Goal: Task Accomplishment & Management: Complete application form

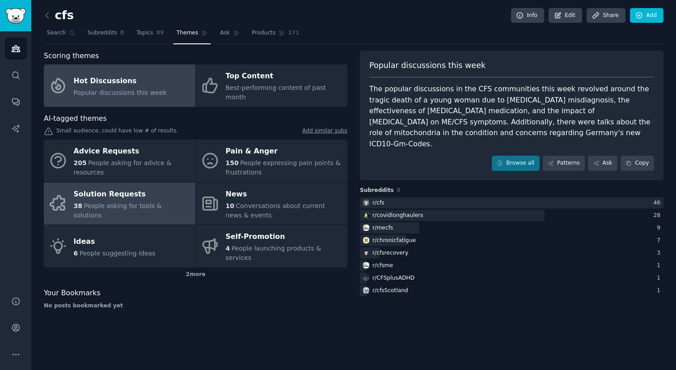
click at [86, 189] on div "Solution Requests" at bounding box center [132, 194] width 117 height 14
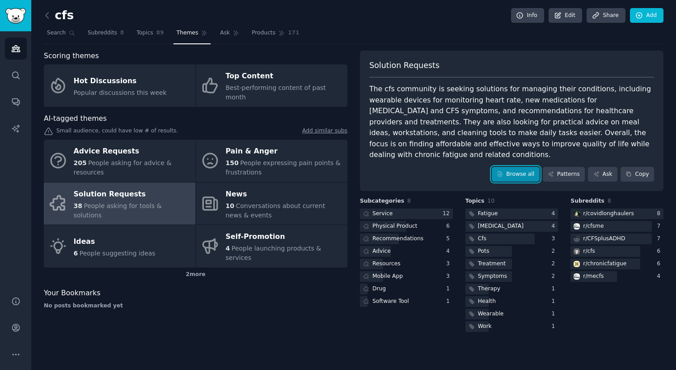
click at [521, 167] on link "Browse all" at bounding box center [516, 174] width 48 height 15
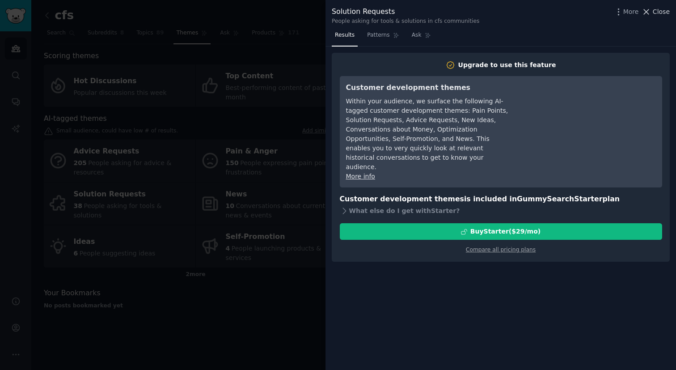
click at [644, 13] on icon at bounding box center [645, 11] width 9 height 9
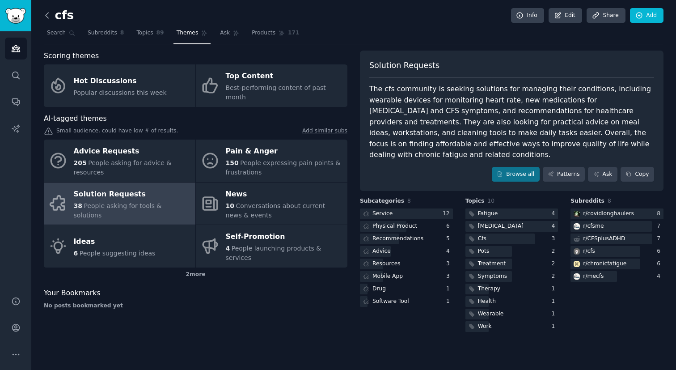
click at [49, 19] on icon at bounding box center [46, 15] width 9 height 9
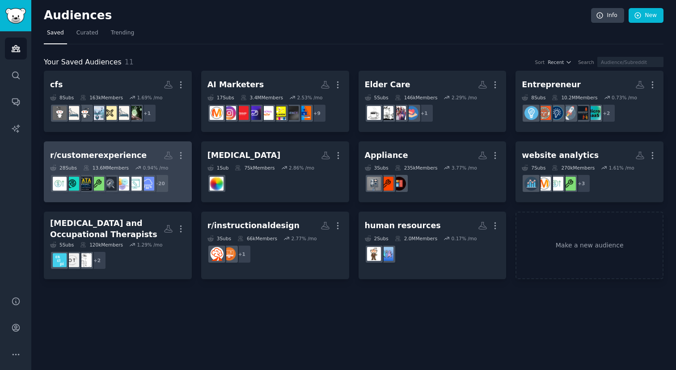
click at [119, 160] on div "r/customerexperience" at bounding box center [98, 155] width 97 height 11
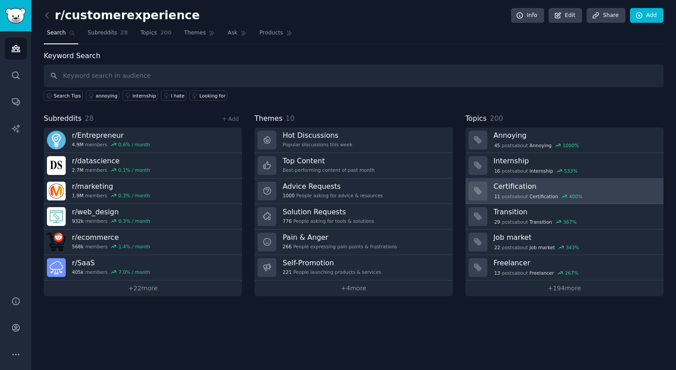
click at [508, 181] on h3 "Certification" at bounding box center [575, 185] width 164 height 9
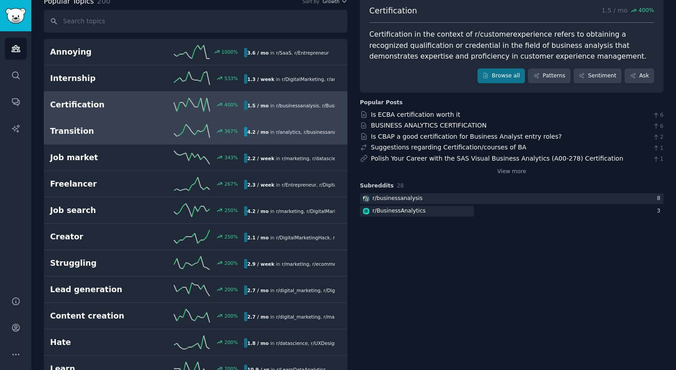
scroll to position [50, 0]
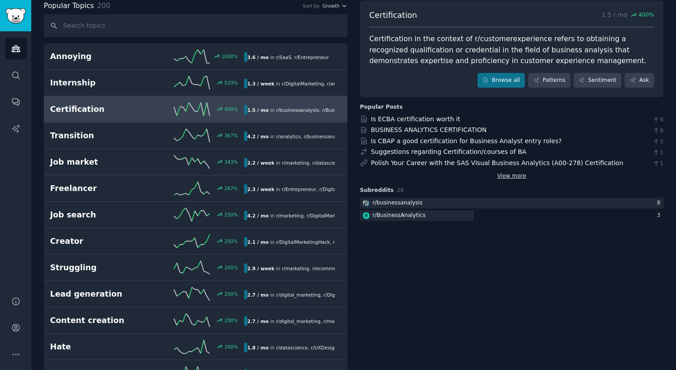
click at [508, 176] on link "View more" at bounding box center [511, 176] width 29 height 8
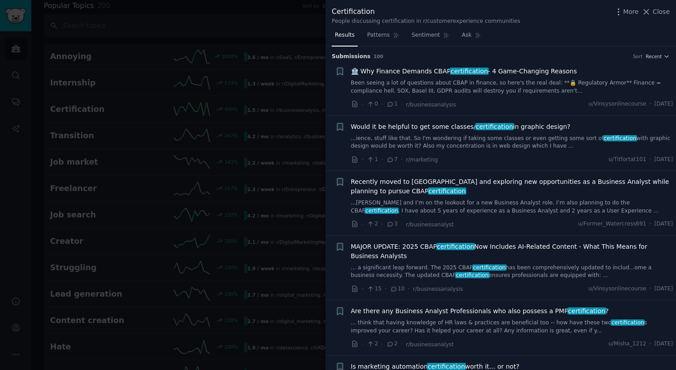
click at [657, 60] on h3 "Submission s 100 Sort Recent" at bounding box center [501, 57] width 338 height 8
click at [657, 59] on span "Recent" at bounding box center [653, 56] width 16 height 6
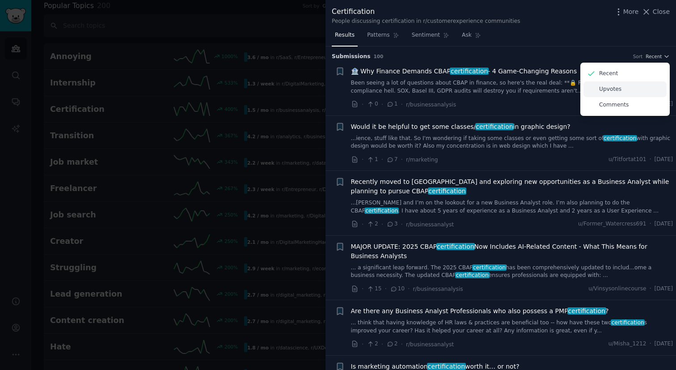
click at [640, 92] on div "Upvotes" at bounding box center [624, 89] width 83 height 16
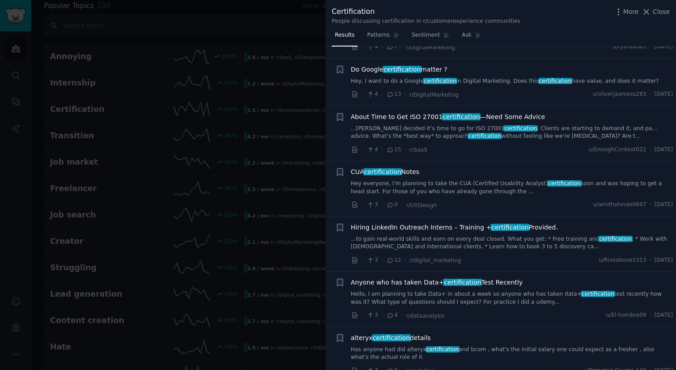
scroll to position [2040, 0]
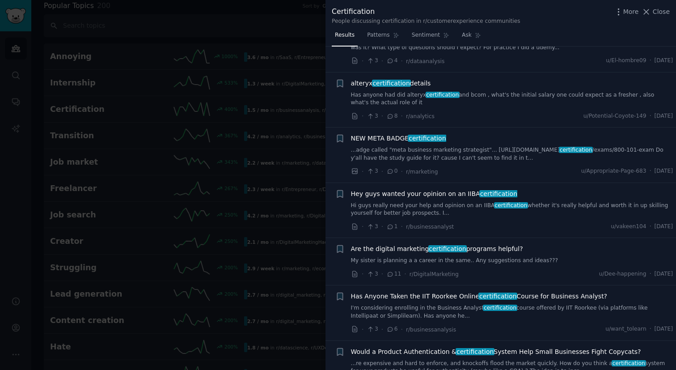
click at [283, 189] on div at bounding box center [338, 185] width 676 height 370
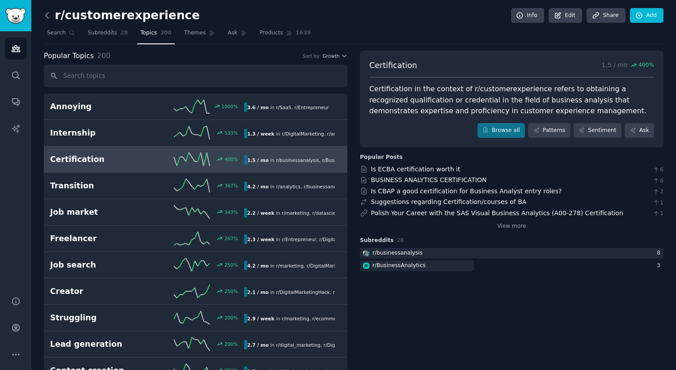
click at [46, 13] on icon at bounding box center [46, 15] width 9 height 9
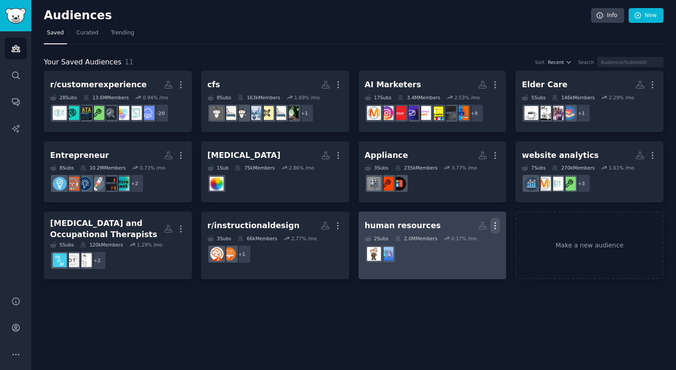
click at [495, 223] on icon "button" at bounding box center [494, 225] width 9 height 9
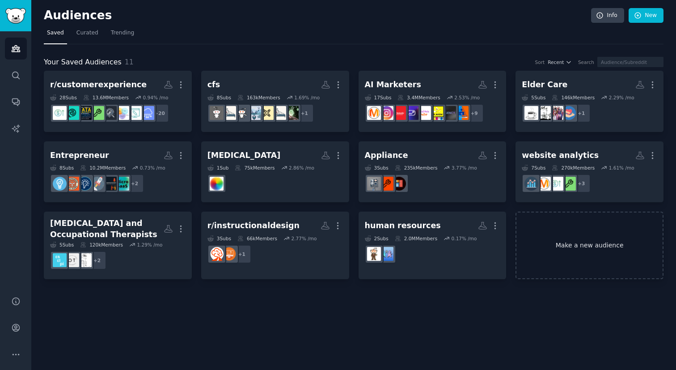
click at [580, 256] on link "Make a new audience" at bounding box center [589, 244] width 148 height 67
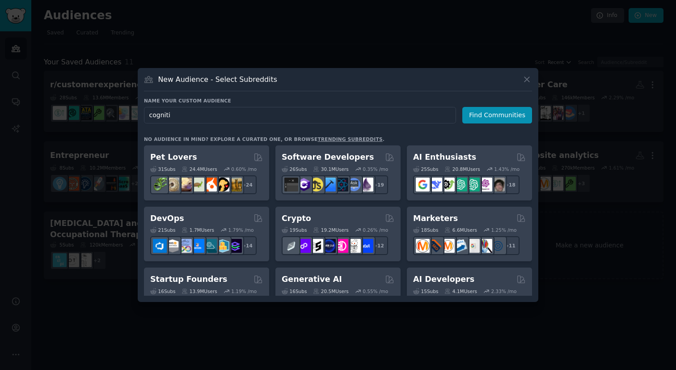
type input "cognitiv"
click button "Find Communities" at bounding box center [497, 115] width 70 height 17
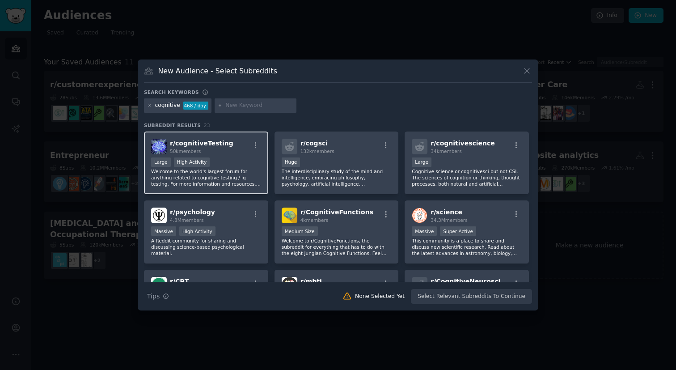
click at [244, 171] on p "Welcome to the world's largest forum for anything related to cognitive testing …" at bounding box center [206, 177] width 110 height 19
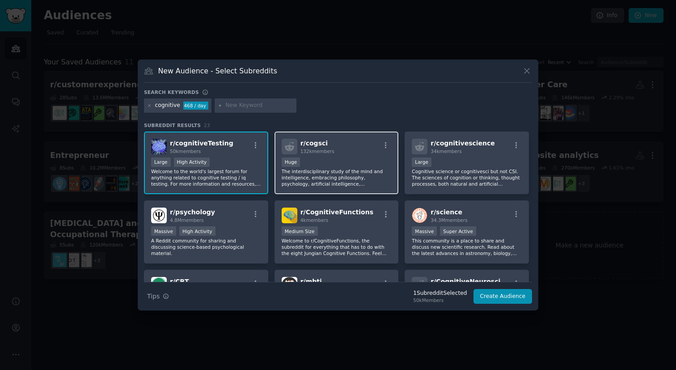
click at [364, 175] on p "The interdisciplinary study of the mind and intelligence, embracing philosophy,…" at bounding box center [337, 177] width 110 height 19
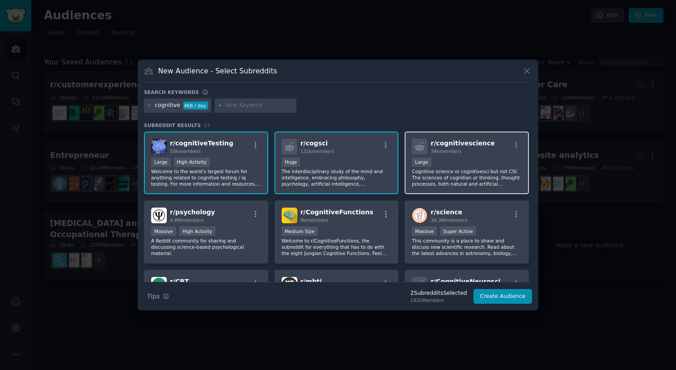
click at [442, 171] on p "Cognitive science or cognitivesci but not CSI. The sciences of cognition or thi…" at bounding box center [467, 177] width 110 height 19
click at [224, 168] on div "Large High Activity" at bounding box center [206, 162] width 110 height 11
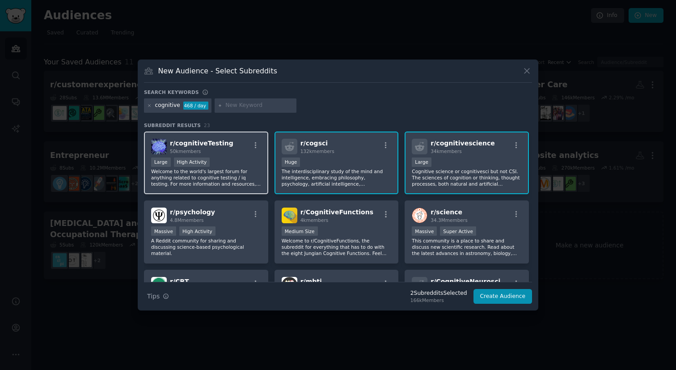
click at [203, 183] on p "Welcome to the world's largest forum for anything related to cognitive testing …" at bounding box center [206, 177] width 110 height 19
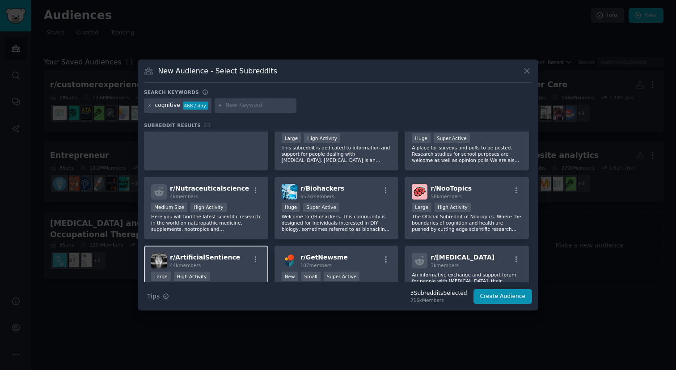
scroll to position [220, 0]
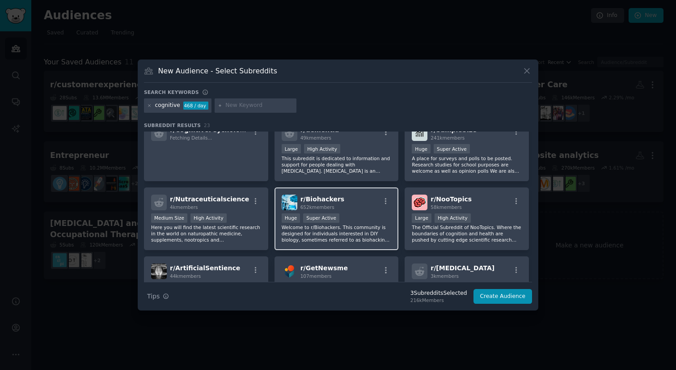
drag, startPoint x: 262, startPoint y: 232, endPoint x: 278, endPoint y: 229, distance: 15.4
click at [262, 232] on div "r/ Nutraceuticalscience 4k members Medium Size High Activity Here you will find…" at bounding box center [206, 218] width 124 height 63
click at [345, 230] on p "Welcome to r/Biohackers. This community is designed for individuals interested …" at bounding box center [337, 233] width 110 height 19
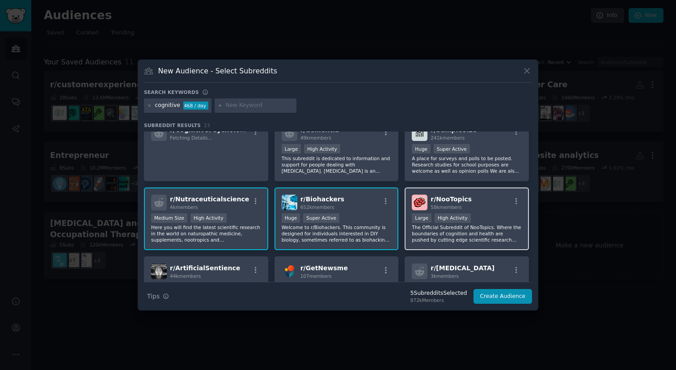
click at [483, 244] on div "r/ NooTopics 58k members Large High Activity The Official Subreddit of NooTopic…" at bounding box center [466, 218] width 124 height 63
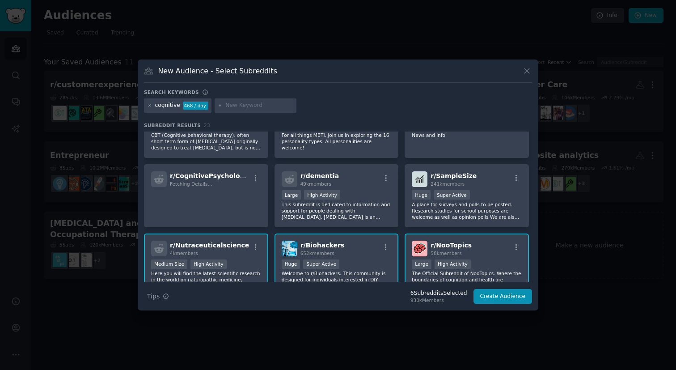
scroll to position [173, 0]
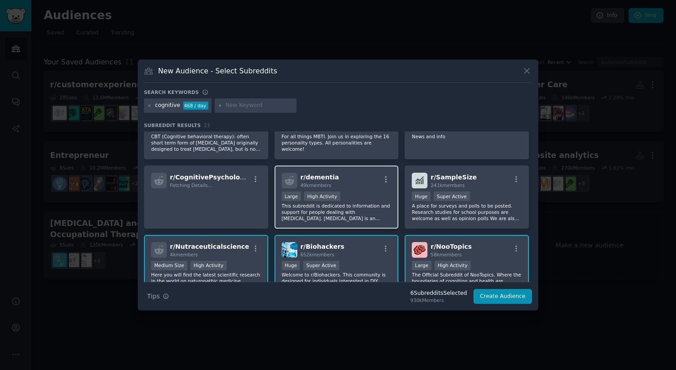
click at [333, 221] on p "This subreddit is dedicated to information and support for people dealing with …" at bounding box center [337, 211] width 110 height 19
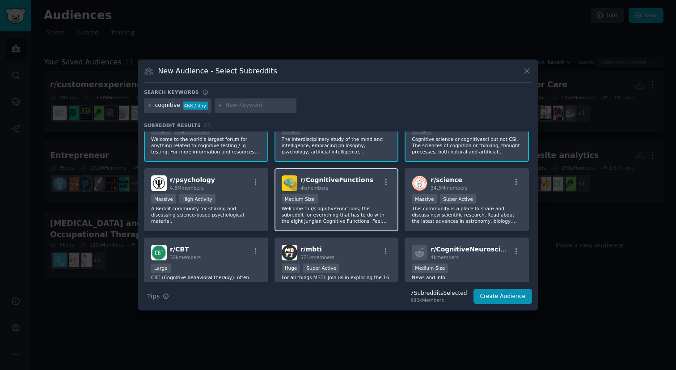
scroll to position [31, 0]
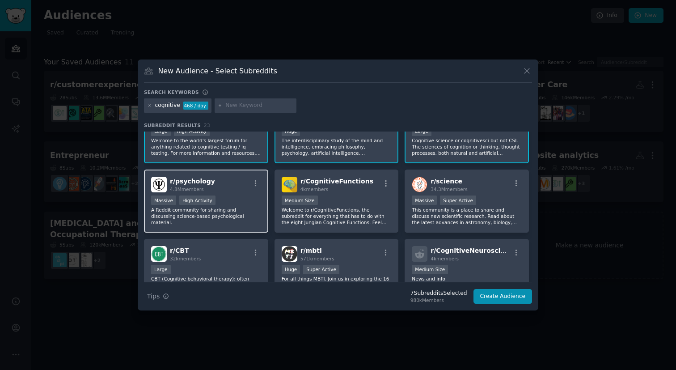
click at [242, 213] on p "A Reddit community for sharing and discussing science-based psychological mater…" at bounding box center [206, 215] width 110 height 19
click at [499, 294] on button "Create Audience" at bounding box center [502, 296] width 59 height 15
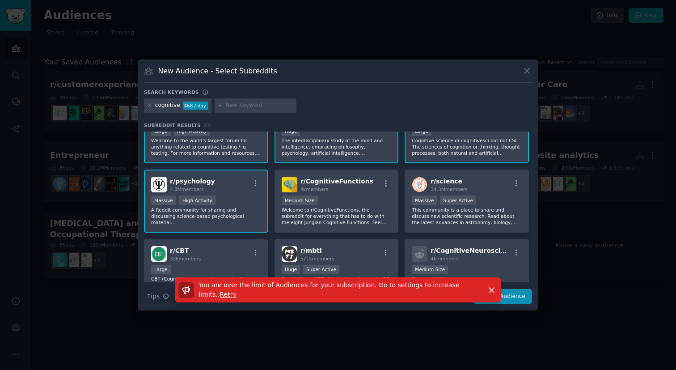
click at [220, 291] on span "Retry" at bounding box center [228, 293] width 17 height 7
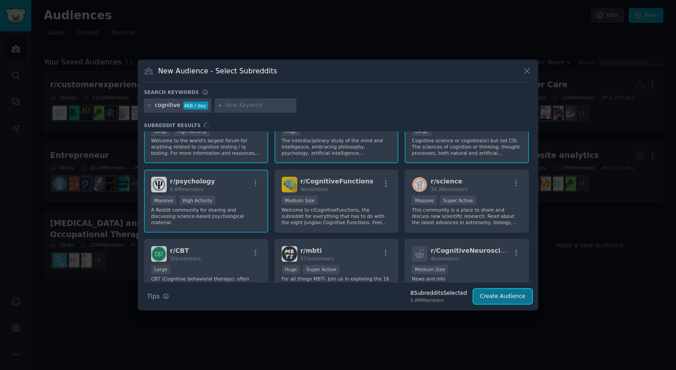
click at [512, 294] on button "Create Audience" at bounding box center [502, 296] width 59 height 15
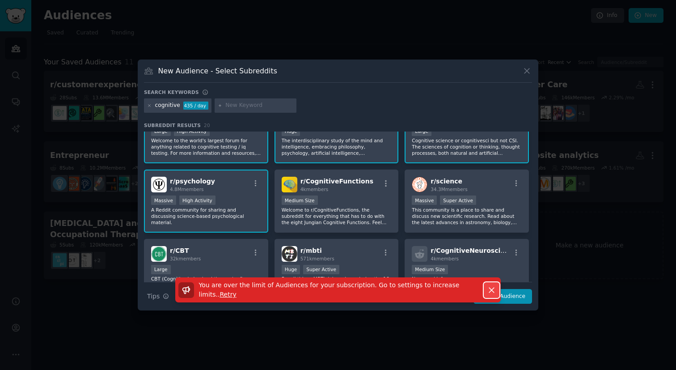
click at [489, 284] on button "Dismiss" at bounding box center [492, 290] width 16 height 16
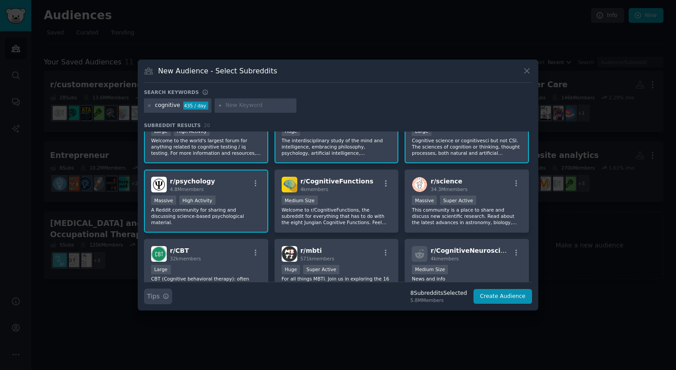
click at [164, 298] on icon "button" at bounding box center [166, 296] width 6 height 6
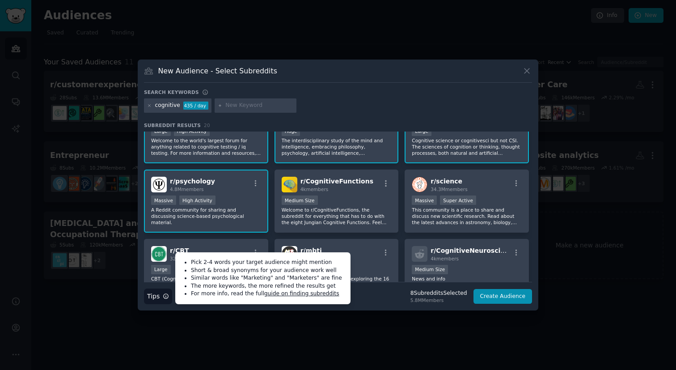
click at [477, 79] on div "New Audience - Select Subreddits" at bounding box center [338, 74] width 388 height 17
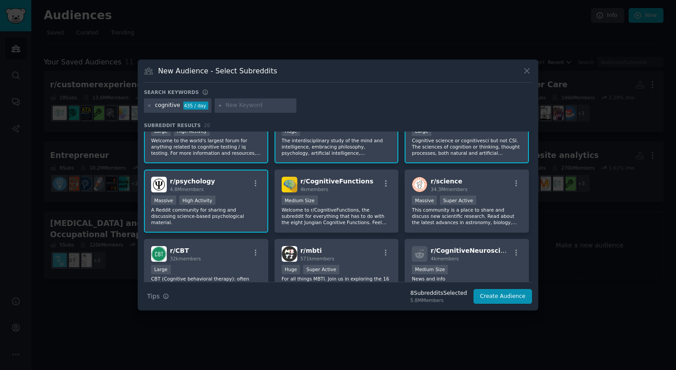
click at [249, 100] on div at bounding box center [256, 105] width 82 height 14
click at [248, 103] on input "text" at bounding box center [259, 105] width 68 height 8
type input "m"
type input "mental effort"
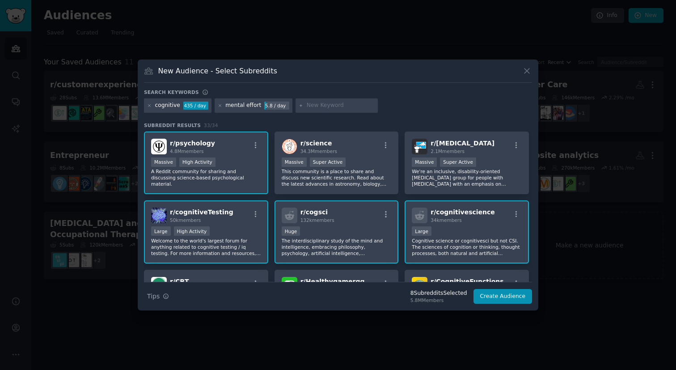
click at [478, 162] on div "Massive Super Active" at bounding box center [467, 162] width 110 height 11
click at [477, 164] on div "Massive Super Active" at bounding box center [467, 162] width 110 height 11
click at [479, 147] on div "r/ [MEDICAL_DATA] 2.1M members" at bounding box center [467, 147] width 110 height 16
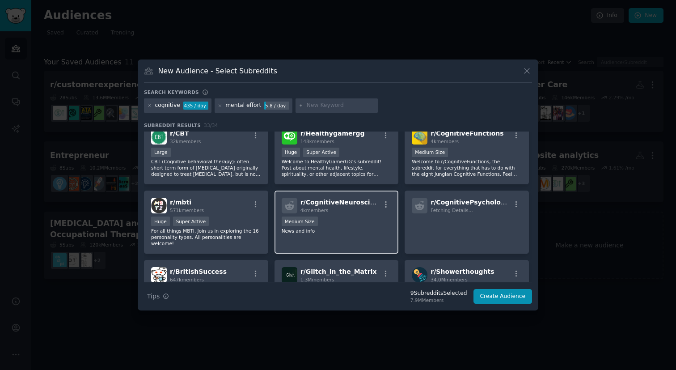
scroll to position [150, 0]
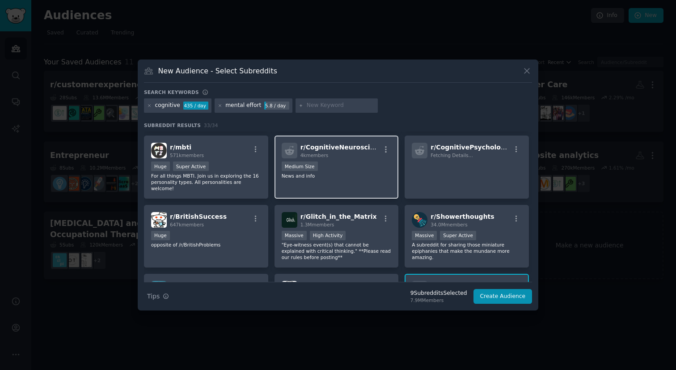
click at [351, 167] on div "1000 - 10,000 members Medium Size" at bounding box center [337, 166] width 110 height 11
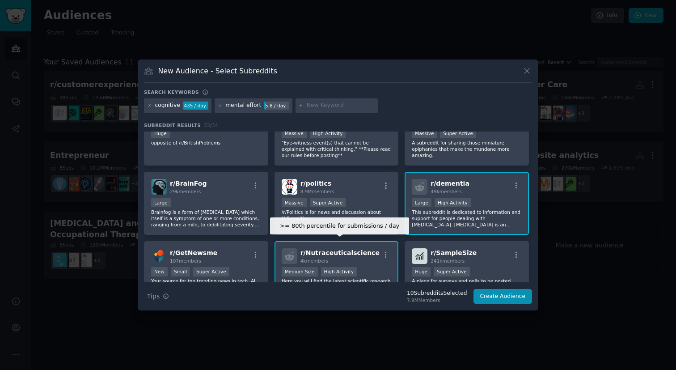
scroll to position [338, 0]
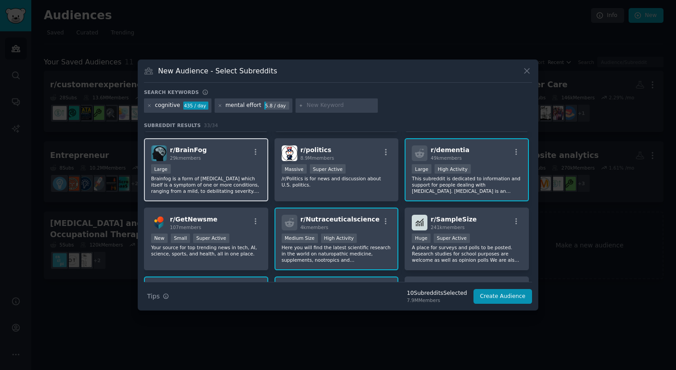
click at [236, 190] on div "r/ BrainFog 29k members Large Brainfog is a form of [MEDICAL_DATA] which itself…" at bounding box center [206, 169] width 124 height 63
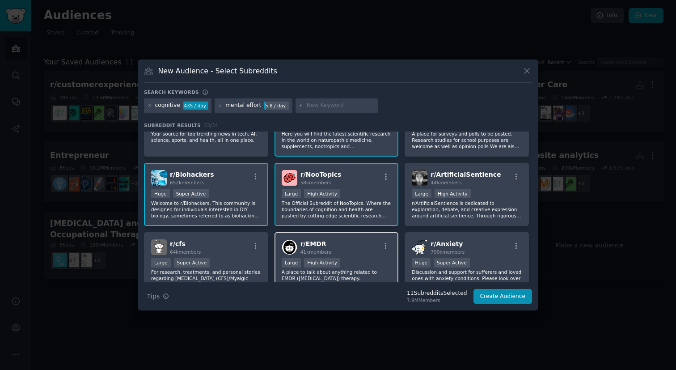
scroll to position [459, 0]
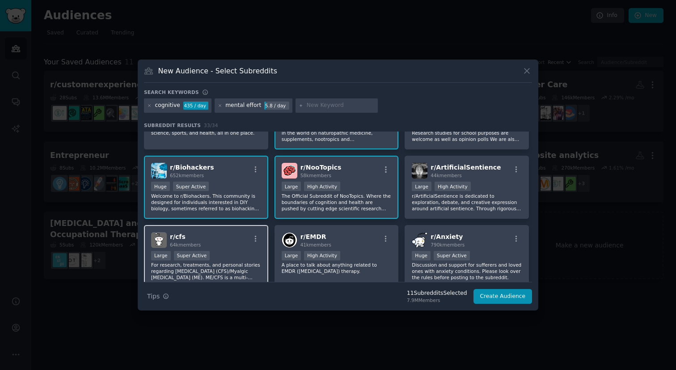
click at [230, 251] on div "Large Super Active" at bounding box center [206, 256] width 110 height 11
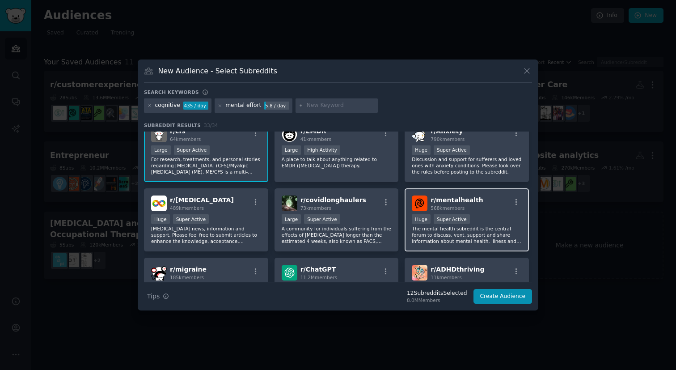
scroll to position [566, 0]
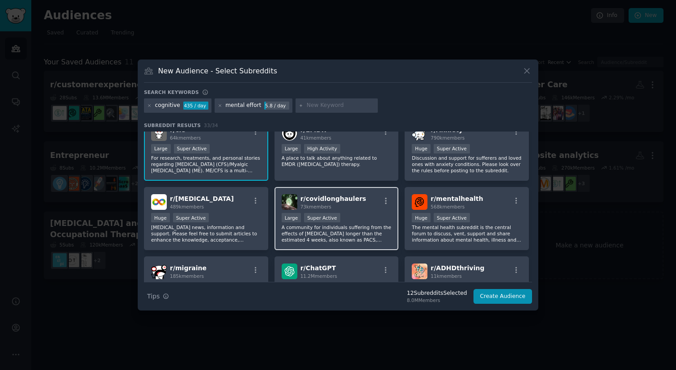
click at [351, 234] on p "A community for individuals suffering from the effects of [MEDICAL_DATA] longer…" at bounding box center [337, 233] width 110 height 19
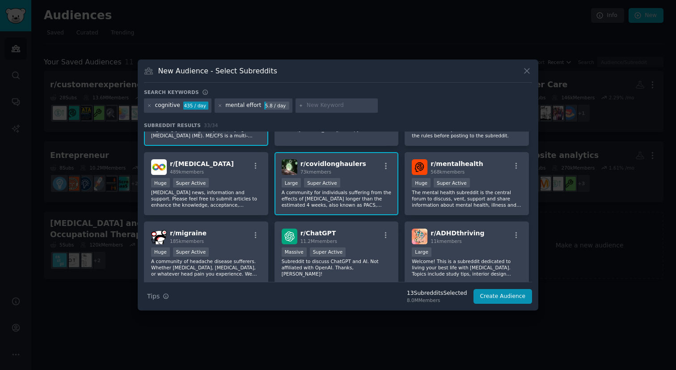
scroll to position [553, 0]
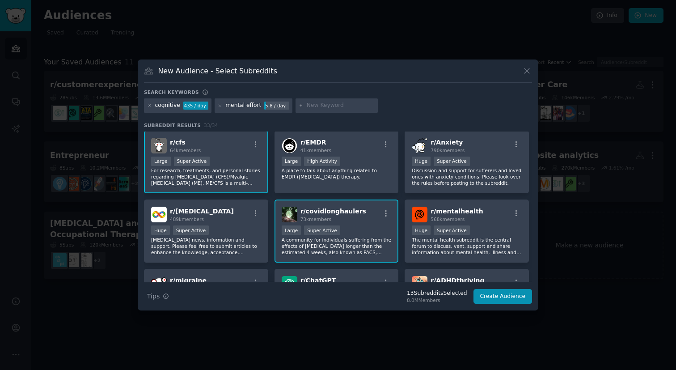
click at [347, 236] on p "A community for individuals suffering from the effects of [MEDICAL_DATA] longer…" at bounding box center [337, 245] width 110 height 19
click at [226, 174] on p "For research, treatments, and personal stories regarding [MEDICAL_DATA] (CFS)/M…" at bounding box center [206, 176] width 110 height 19
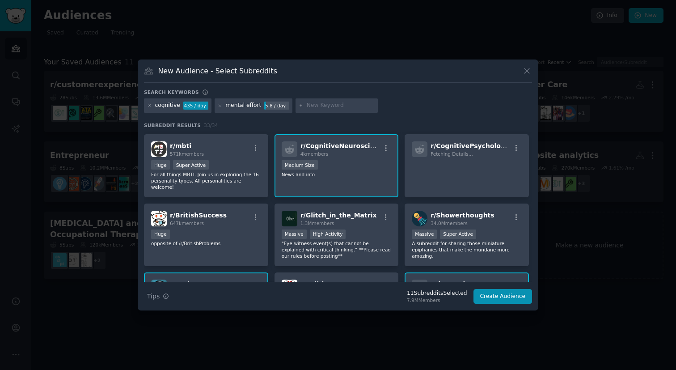
scroll to position [0, 0]
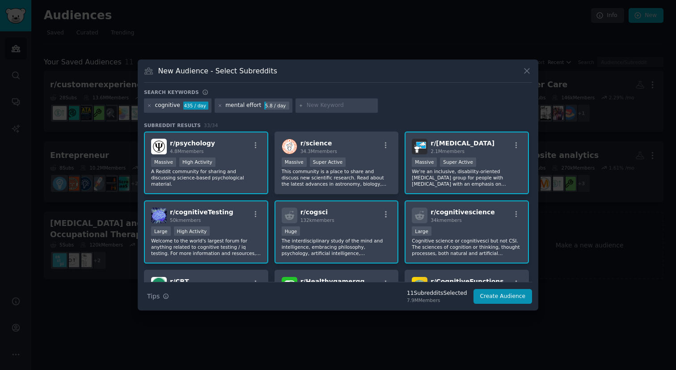
click at [239, 180] on p "A Reddit community for sharing and discussing science-based psychological mater…" at bounding box center [206, 177] width 110 height 19
click at [248, 164] on div ">= 80th percentile for submissions / day Massive High Activity" at bounding box center [206, 162] width 110 height 11
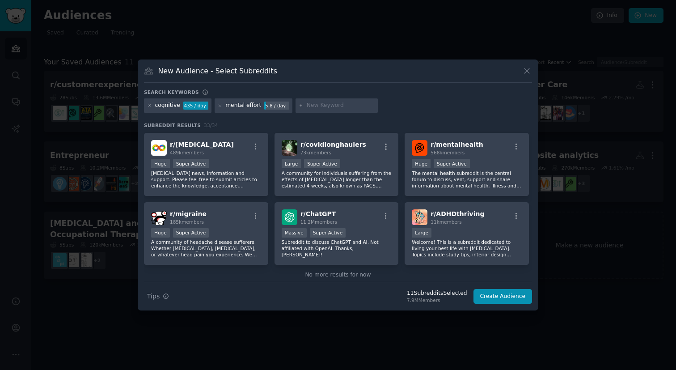
scroll to position [628, 0]
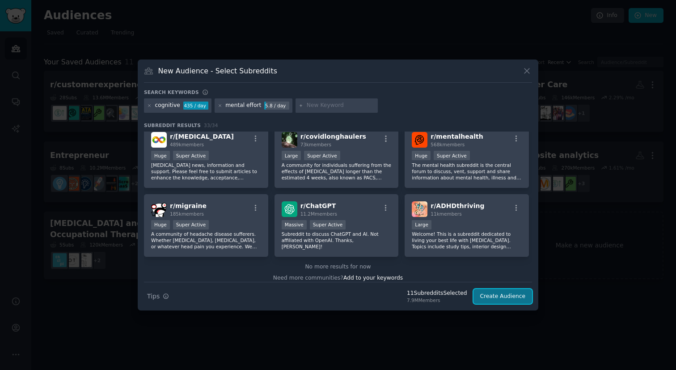
click at [511, 293] on button "Create Audience" at bounding box center [502, 296] width 59 height 15
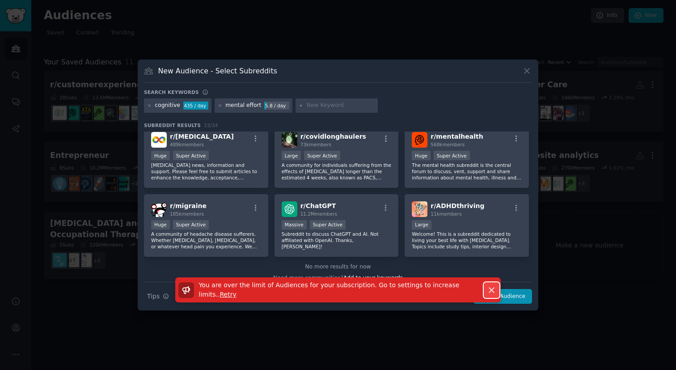
click at [490, 290] on icon "button" at bounding box center [491, 289] width 5 height 5
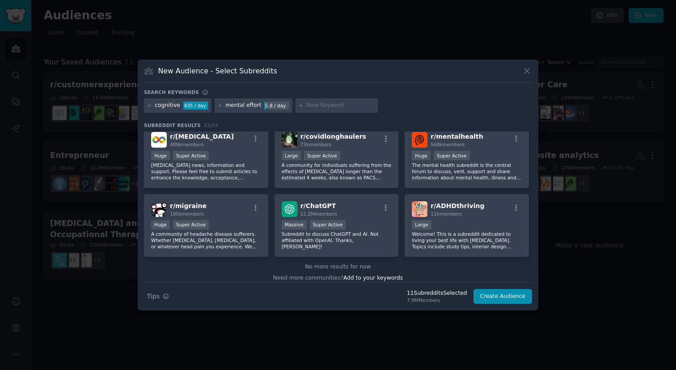
click at [532, 67] on div "New Audience - Select Subreddits Search keywords cognitive 435 / day mental eff…" at bounding box center [338, 184] width 400 height 251
click at [523, 71] on icon at bounding box center [526, 70] width 9 height 9
